Goal: Navigation & Orientation: Find specific page/section

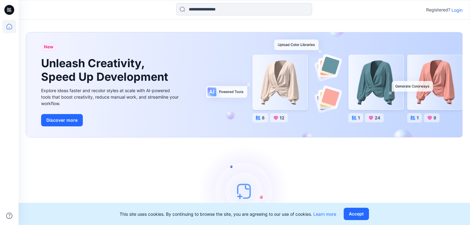
click at [453, 11] on p "Login" at bounding box center [456, 10] width 11 height 6
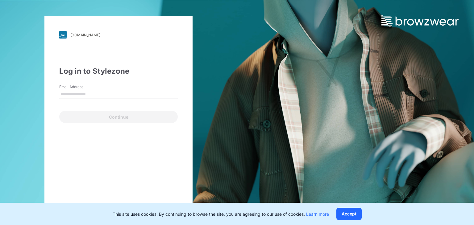
type input "**********"
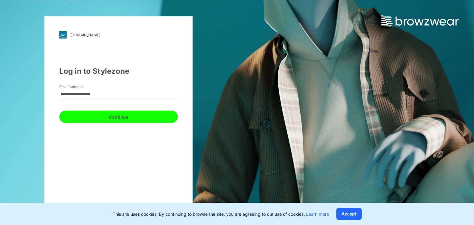
click at [127, 120] on button "Continue" at bounding box center [118, 117] width 119 height 12
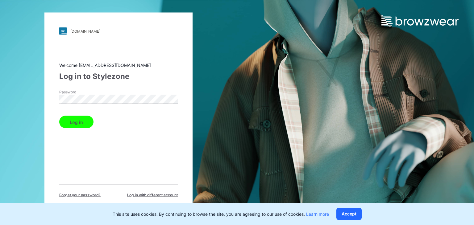
click at [76, 124] on button "Log in" at bounding box center [76, 122] width 34 height 12
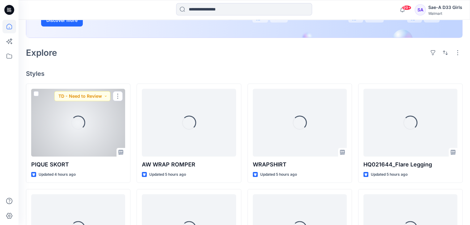
scroll to position [122, 0]
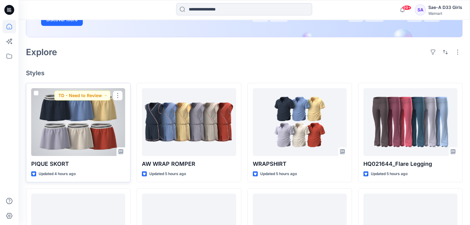
click at [79, 131] on div at bounding box center [78, 122] width 94 height 68
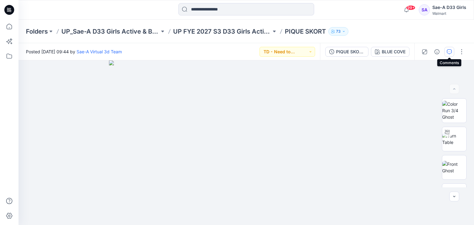
click at [452, 53] on icon "button" at bounding box center [449, 51] width 5 height 5
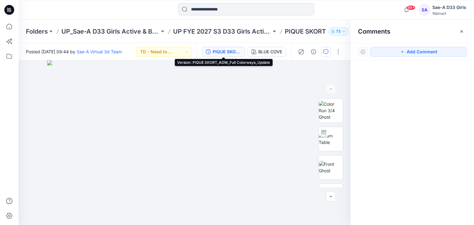
click at [225, 49] on div "PIQUE SKORT_ADM_Full Colorways_Update" at bounding box center [227, 51] width 28 height 7
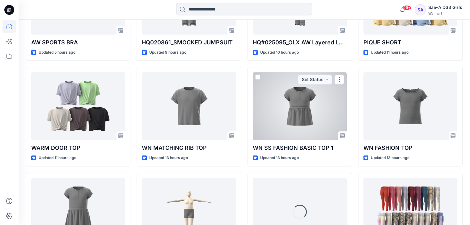
scroll to position [455, 0]
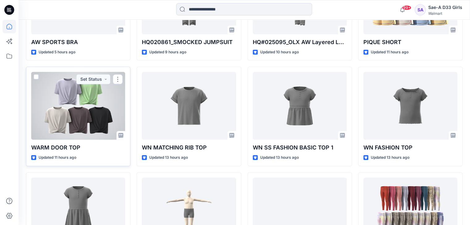
click at [68, 107] on div at bounding box center [78, 106] width 94 height 68
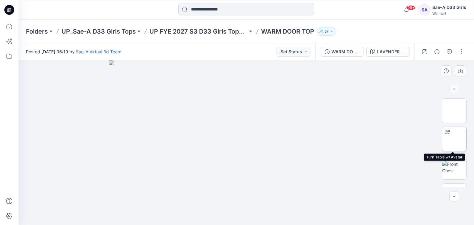
click at [455, 139] on img at bounding box center [455, 139] width 0 height 0
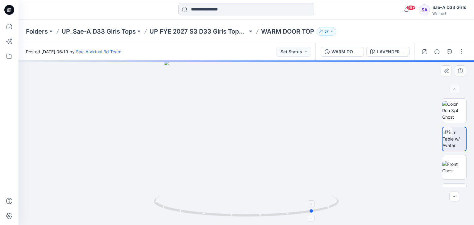
drag, startPoint x: 250, startPoint y: 195, endPoint x: 317, endPoint y: 200, distance: 67.9
click at [317, 200] on icon at bounding box center [247, 207] width 187 height 23
